Goal: Information Seeking & Learning: Find specific page/section

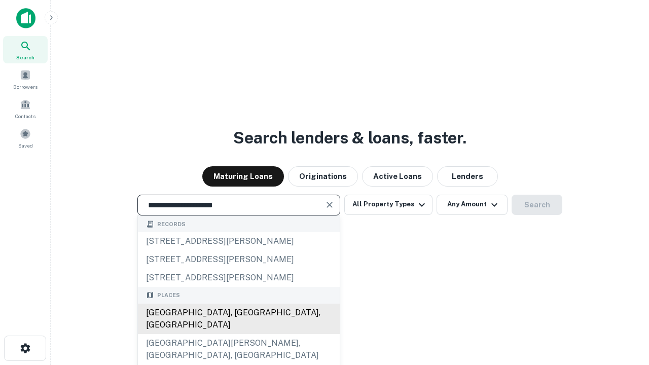
click at [238, 334] on div "[GEOGRAPHIC_DATA], [GEOGRAPHIC_DATA], [GEOGRAPHIC_DATA]" at bounding box center [239, 319] width 202 height 30
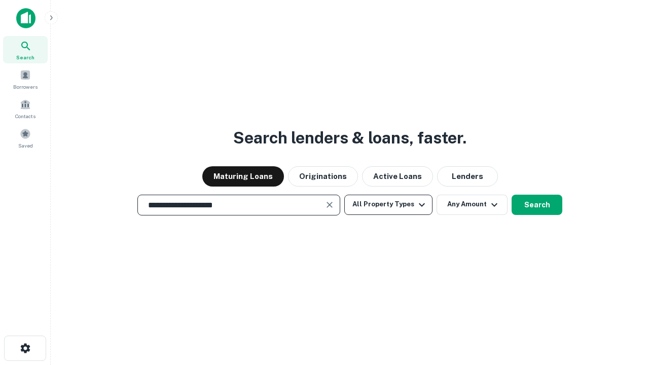
type input "**********"
click at [389, 204] on button "All Property Types" at bounding box center [388, 205] width 88 height 20
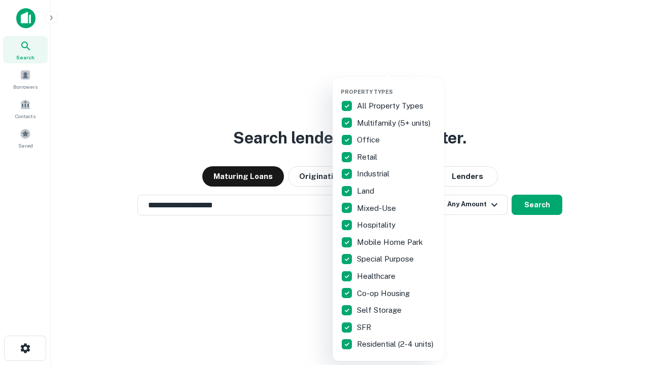
click at [397, 85] on button "button" at bounding box center [397, 85] width 112 height 1
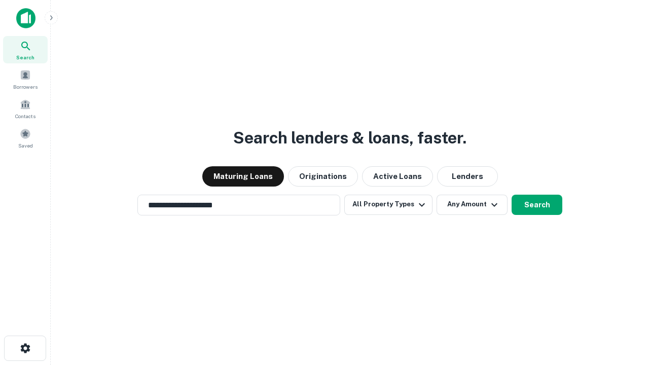
scroll to position [16, 0]
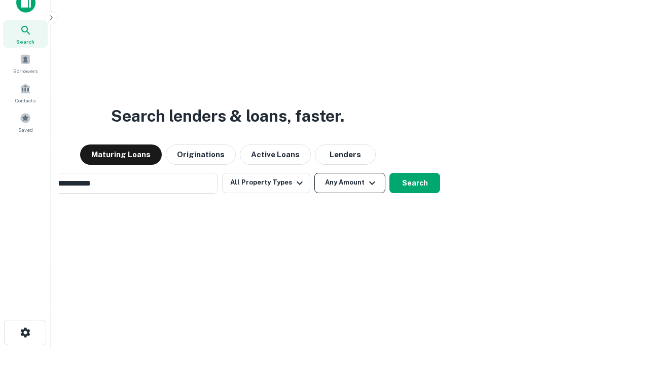
click at [315, 173] on button "Any Amount" at bounding box center [350, 183] width 71 height 20
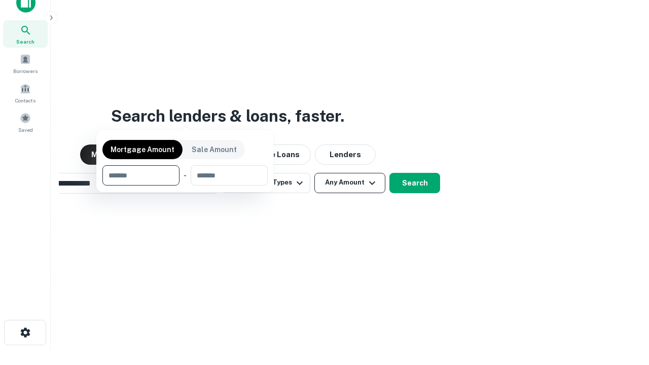
scroll to position [16, 0]
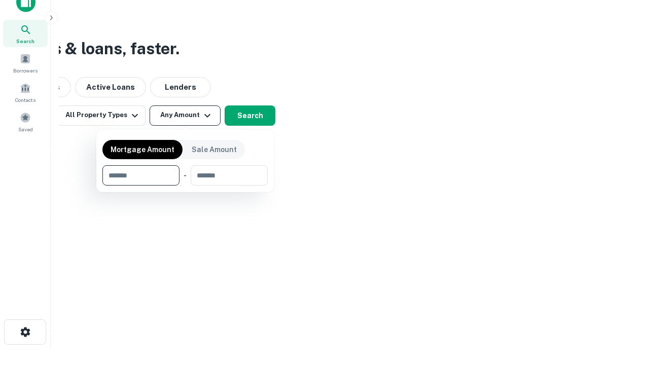
type input "*******"
click at [185, 186] on button "button" at bounding box center [184, 186] width 165 height 1
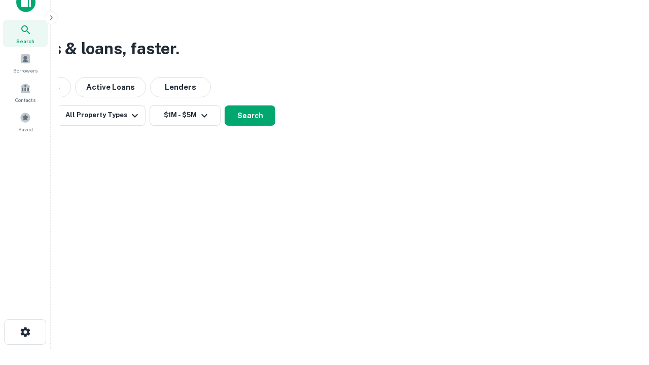
scroll to position [16, 0]
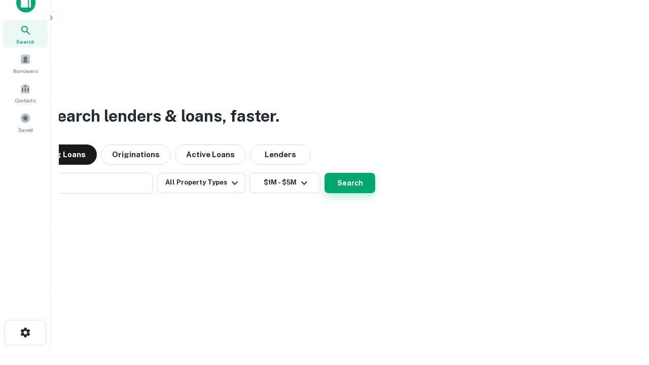
click at [325, 173] on button "Search" at bounding box center [350, 183] width 51 height 20
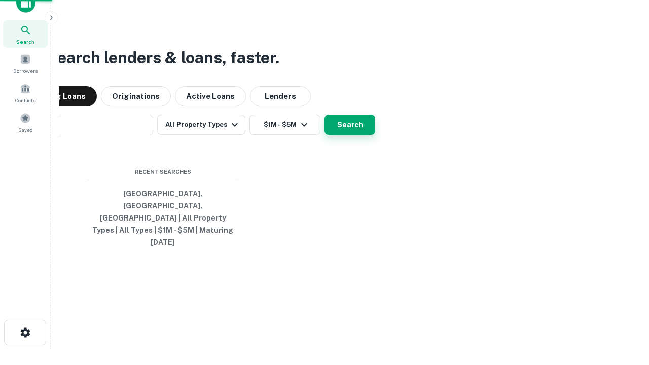
scroll to position [16, 0]
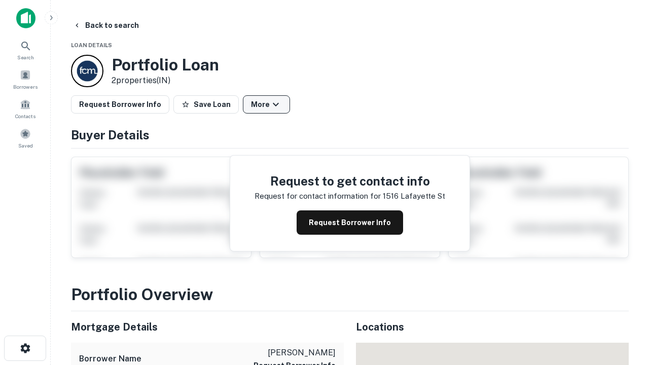
click at [266, 105] on button "More" at bounding box center [266, 104] width 47 height 18
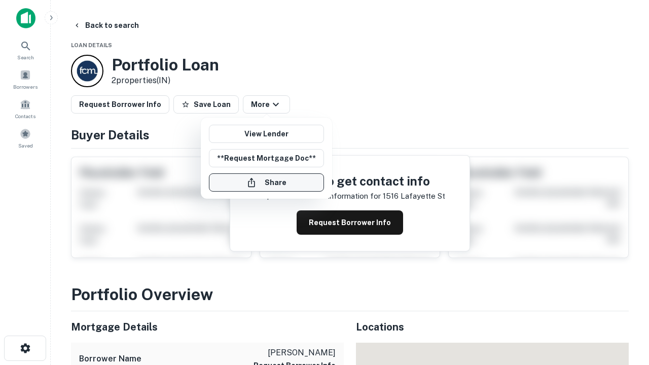
click at [266, 183] on button "Share" at bounding box center [266, 183] width 115 height 18
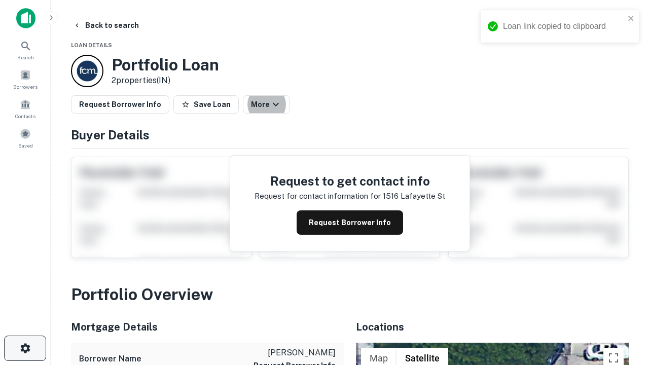
click at [25, 349] on icon "button" at bounding box center [25, 348] width 12 height 12
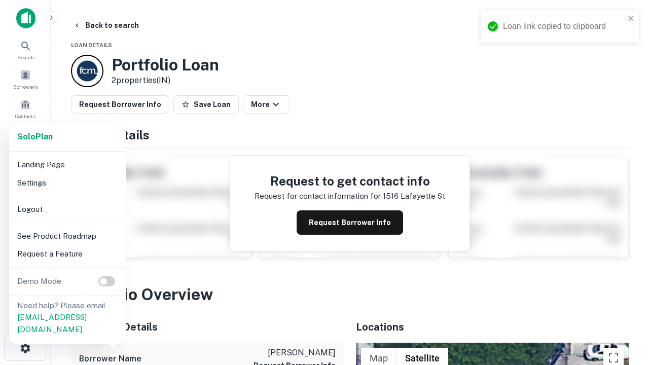
click at [67, 209] on li "Logout" at bounding box center [67, 209] width 109 height 18
